Goal: Check status

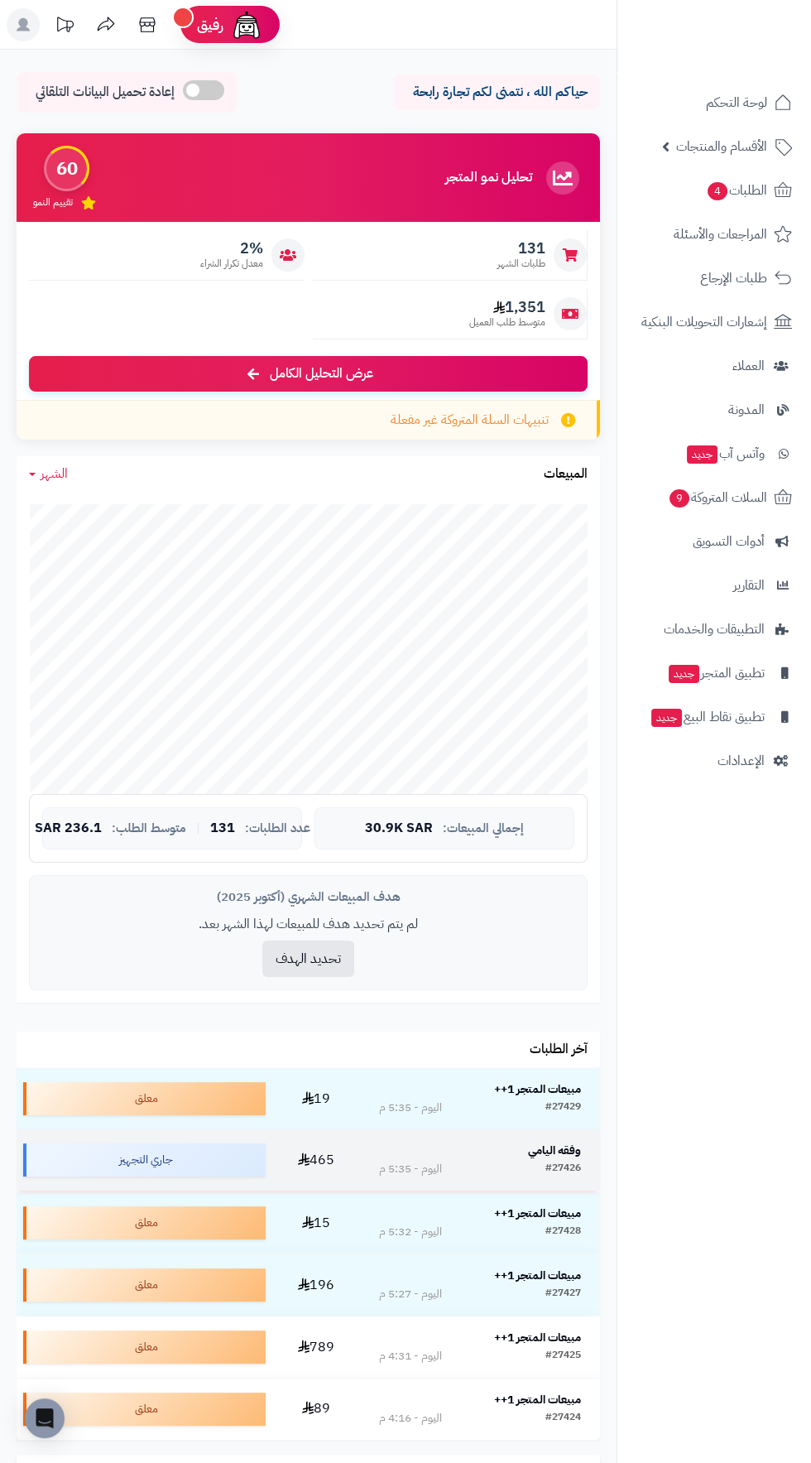
click at [578, 1162] on div "#27426" at bounding box center [563, 1168] width 36 height 17
